Goal: Task Accomplishment & Management: Manage account settings

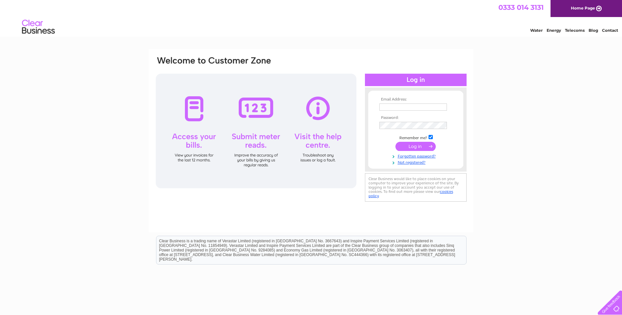
click at [406, 104] on input "text" at bounding box center [413, 107] width 68 height 7
type input "dg.glenlucesurgery@nhs.net"
click at [395, 143] on input "submit" at bounding box center [415, 147] width 40 height 9
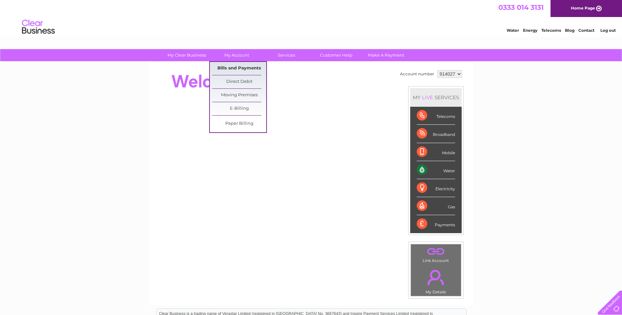
click at [242, 71] on link "Bills and Payments" at bounding box center [239, 68] width 54 height 13
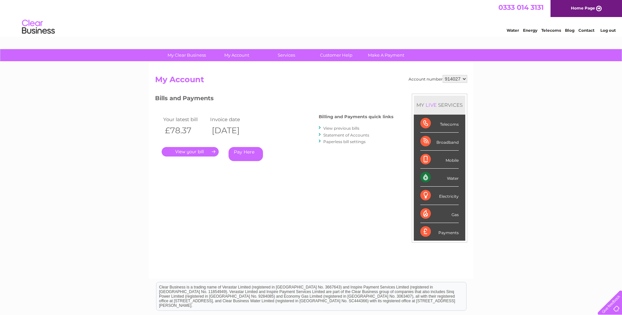
drag, startPoint x: 204, startPoint y: 151, endPoint x: 210, endPoint y: 151, distance: 5.6
click at [204, 151] on link "." at bounding box center [190, 152] width 57 height 10
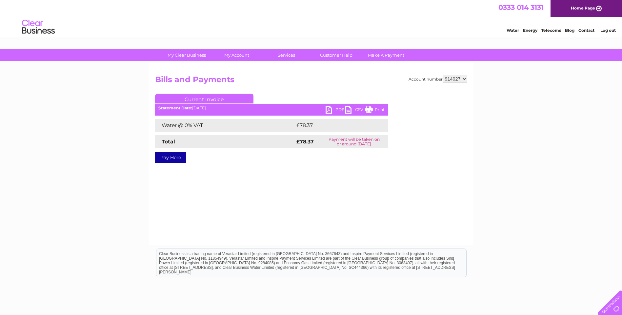
click at [329, 111] on link "PDF" at bounding box center [335, 111] width 20 height 10
click at [609, 31] on link "Log out" at bounding box center [607, 30] width 15 height 5
